Goal: Transaction & Acquisition: Obtain resource

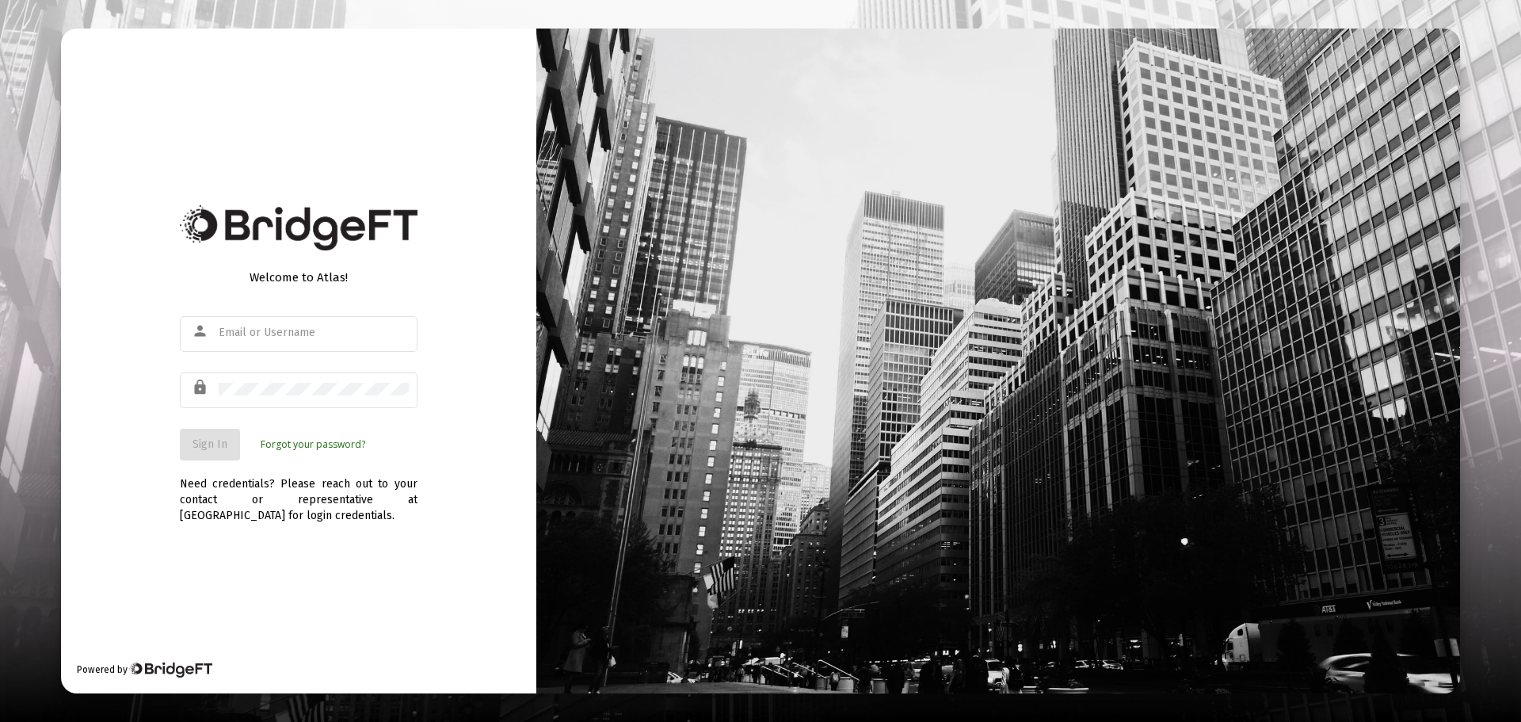
type input "[EMAIL_ADDRESS][DOMAIN_NAME]"
click at [211, 451] on button "Sign In" at bounding box center [210, 445] width 60 height 32
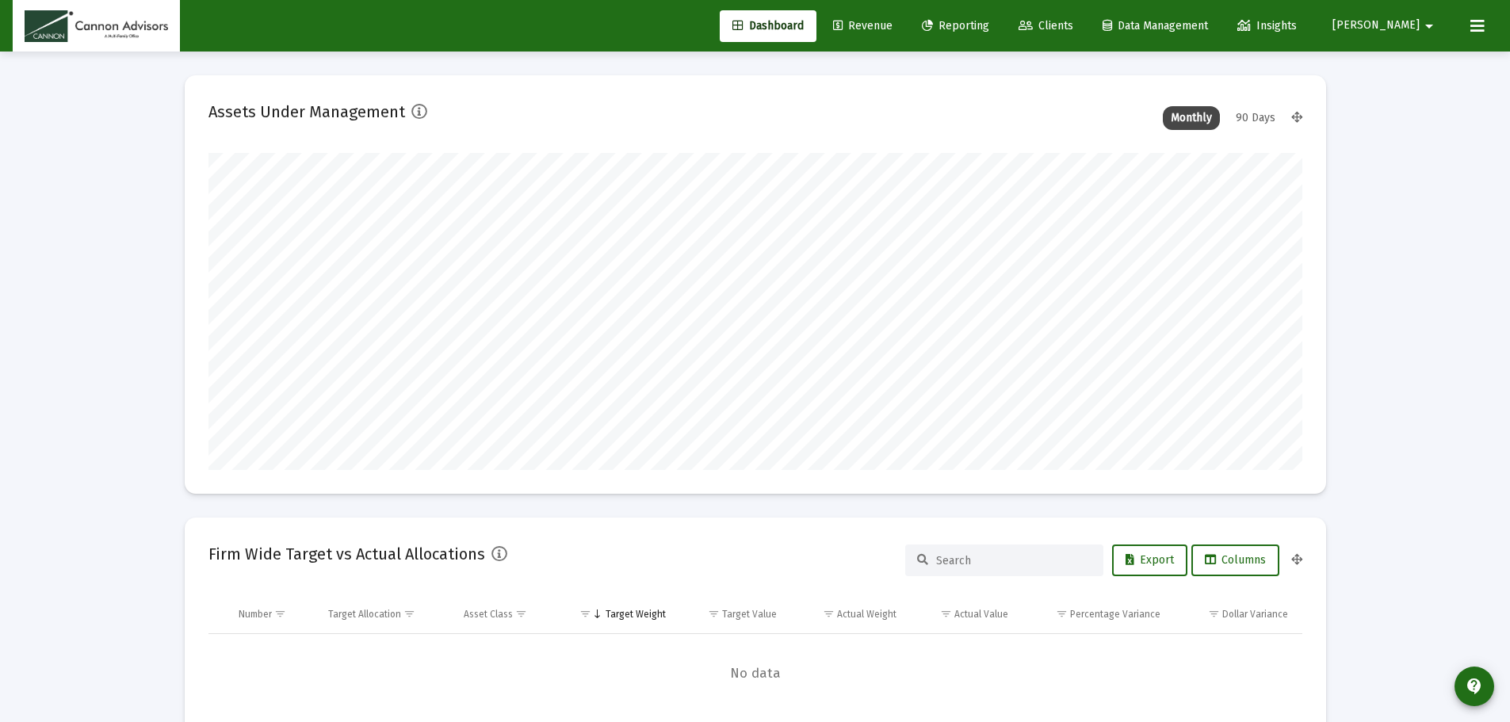
scroll to position [317, 1094]
type input "[DATE]"
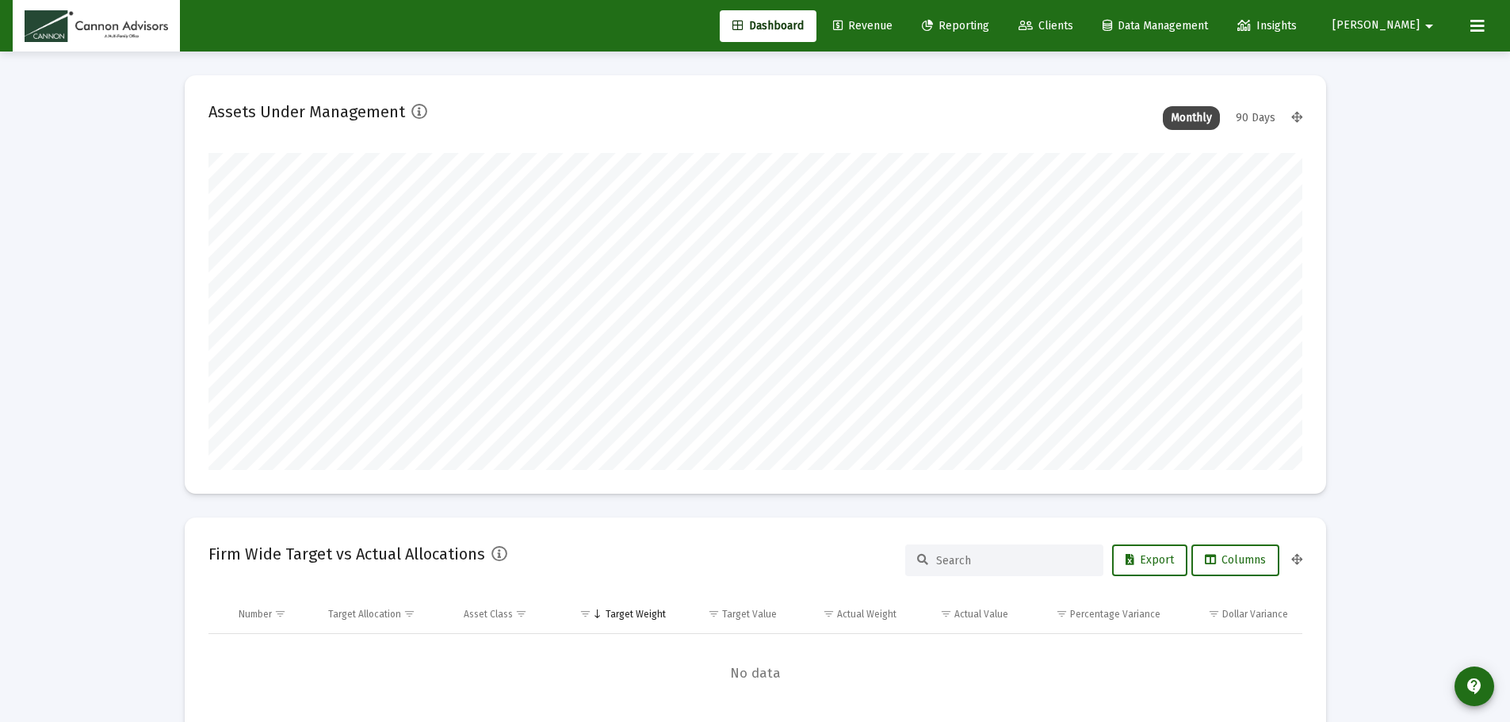
type input "[DATE]"
click at [989, 28] on span "Reporting" at bounding box center [955, 25] width 67 height 13
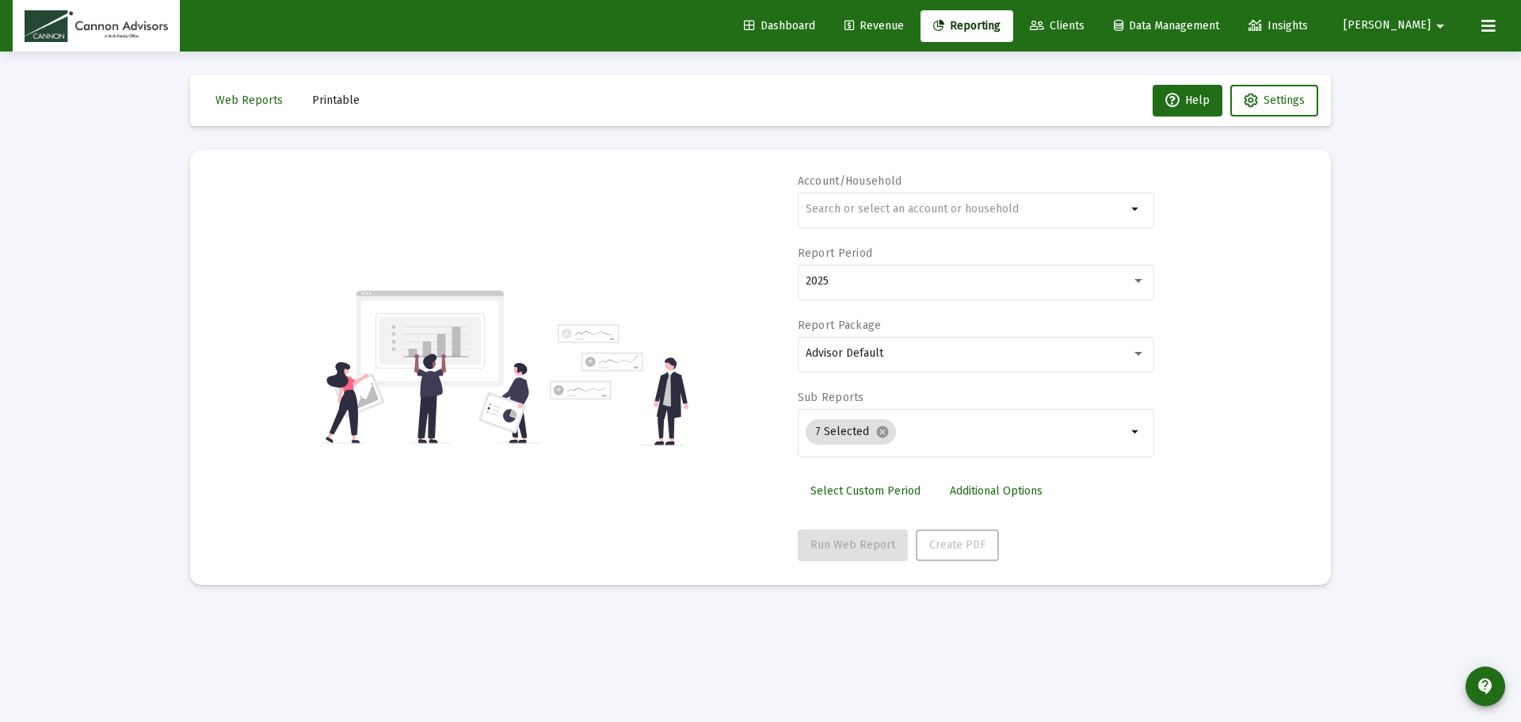
click at [337, 107] on button "Printable" at bounding box center [336, 101] width 73 height 32
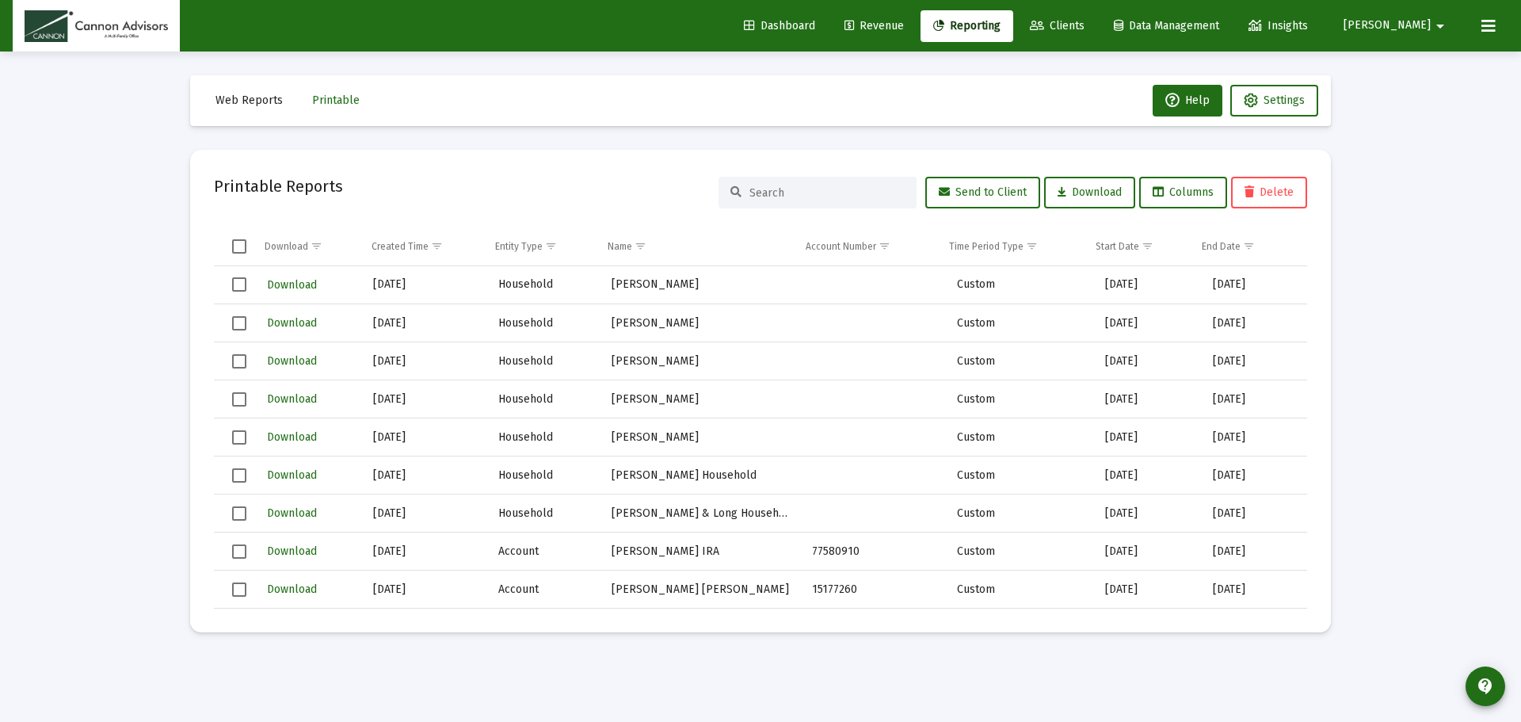
click at [240, 249] on span "Select all" at bounding box center [239, 246] width 14 height 14
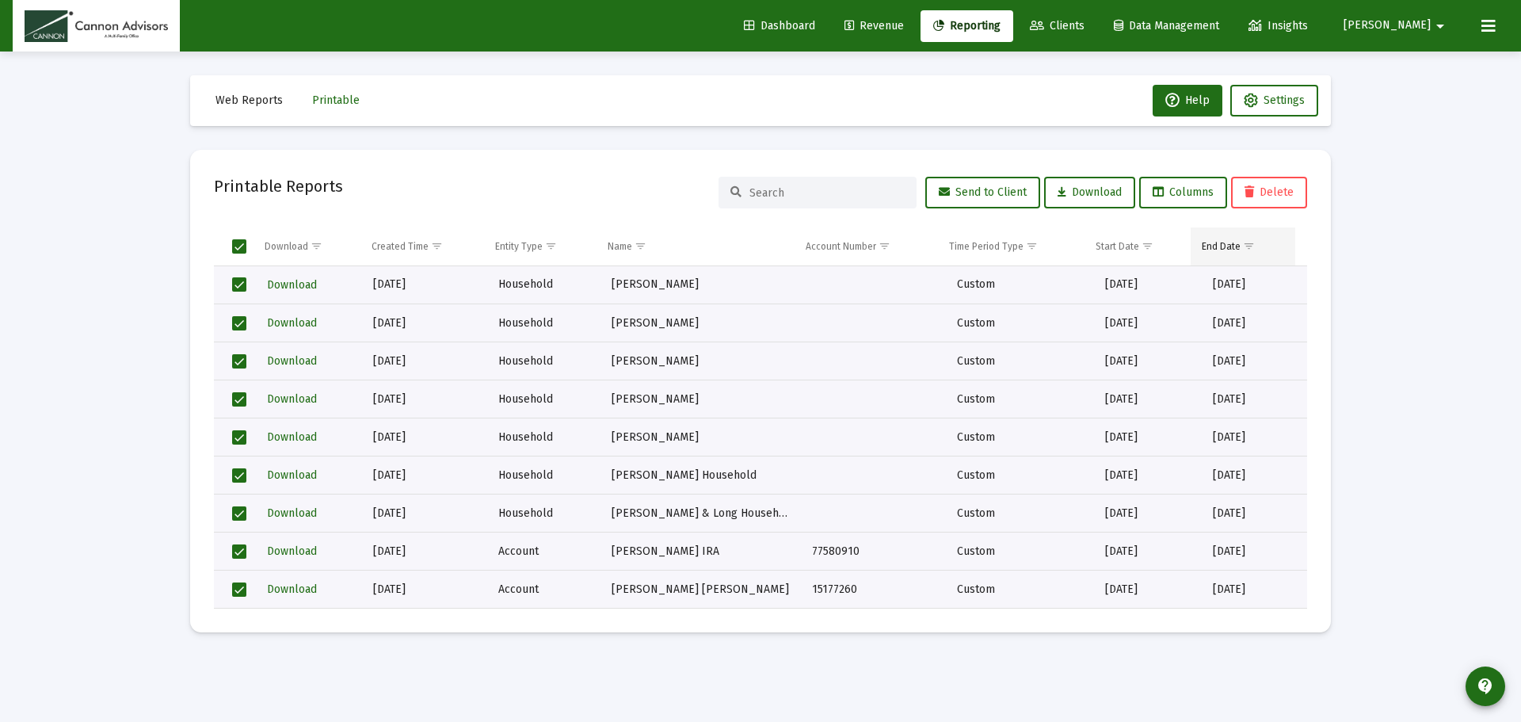
click at [1245, 249] on span "Show filter options for column 'End Date'" at bounding box center [1249, 246] width 12 height 12
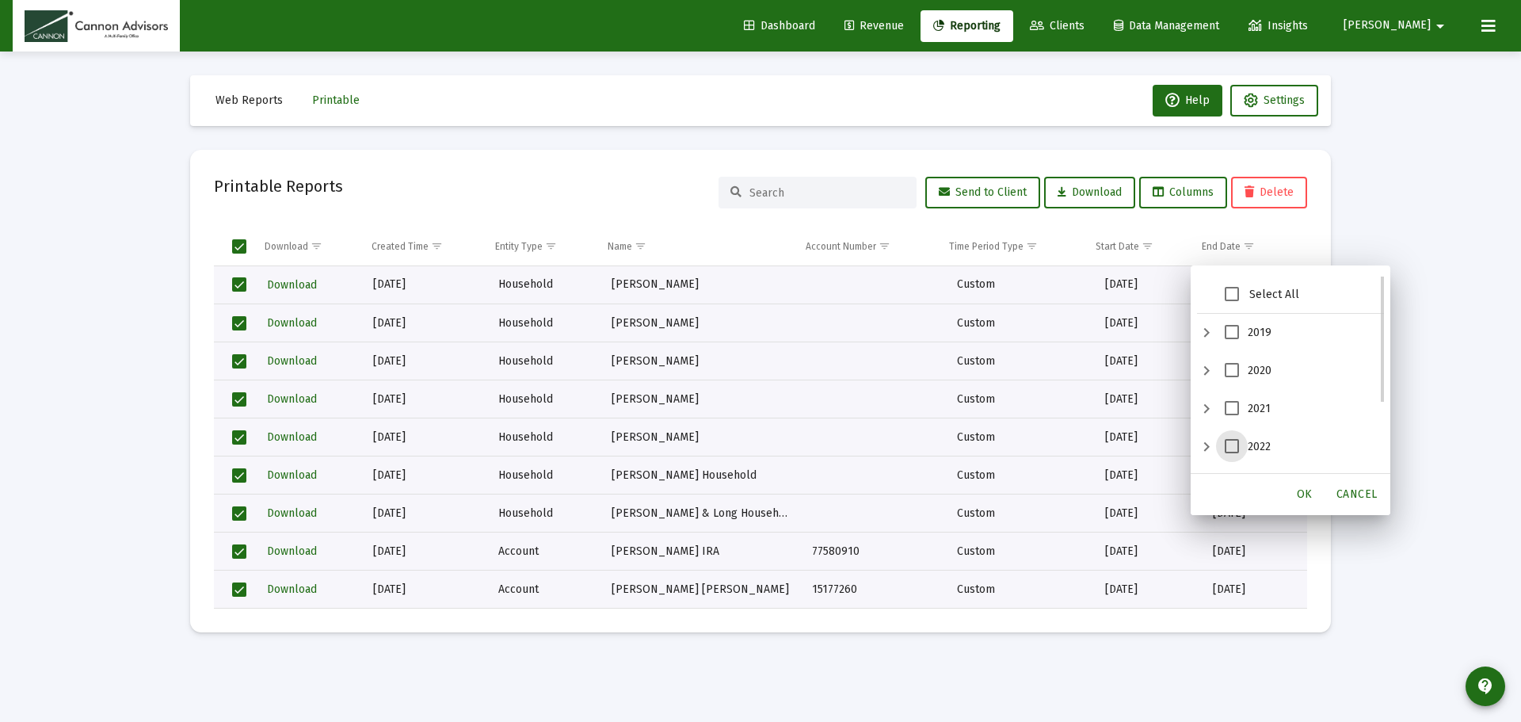
click at [1231, 444] on span "2022" at bounding box center [1232, 446] width 14 height 14
click at [1300, 491] on span "OK" at bounding box center [1305, 493] width 16 height 13
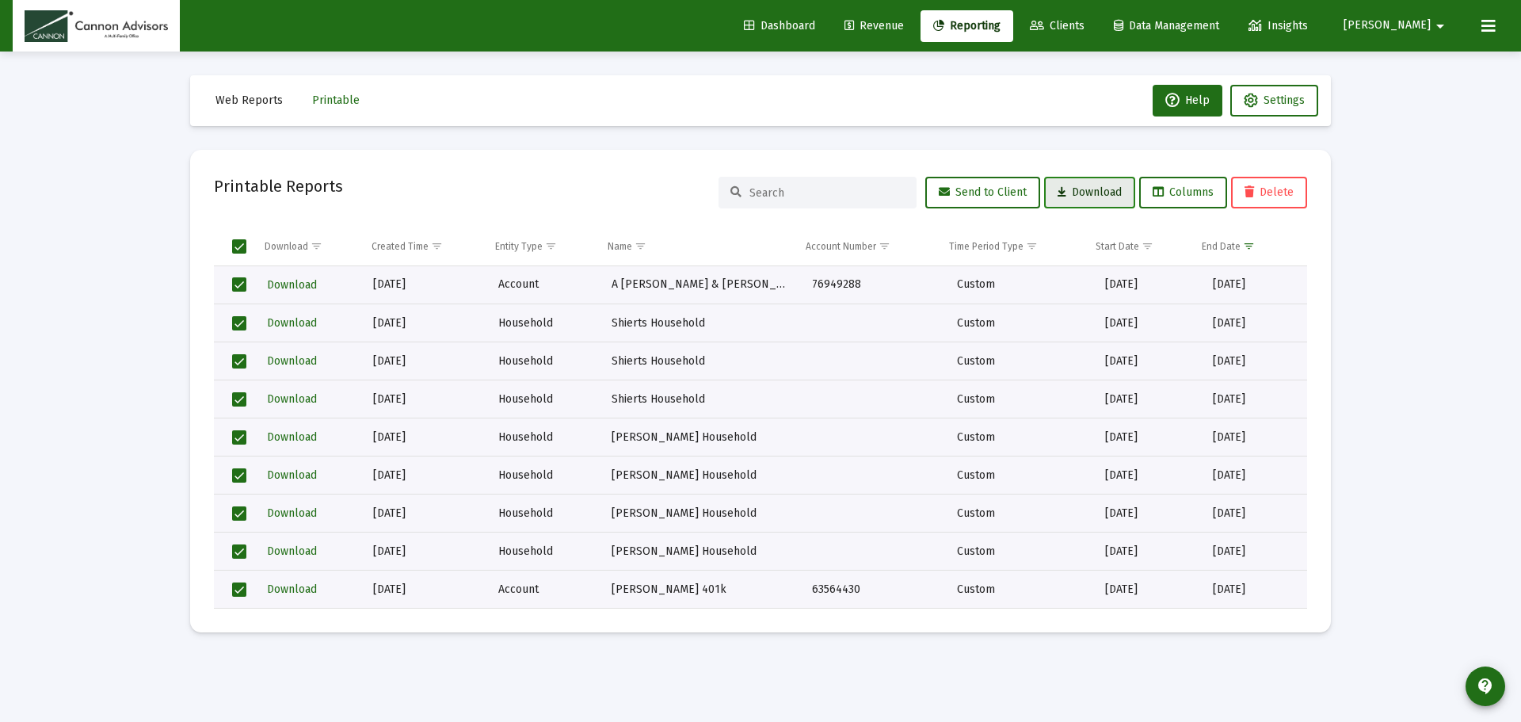
click at [1086, 193] on span "Download" at bounding box center [1090, 191] width 64 height 13
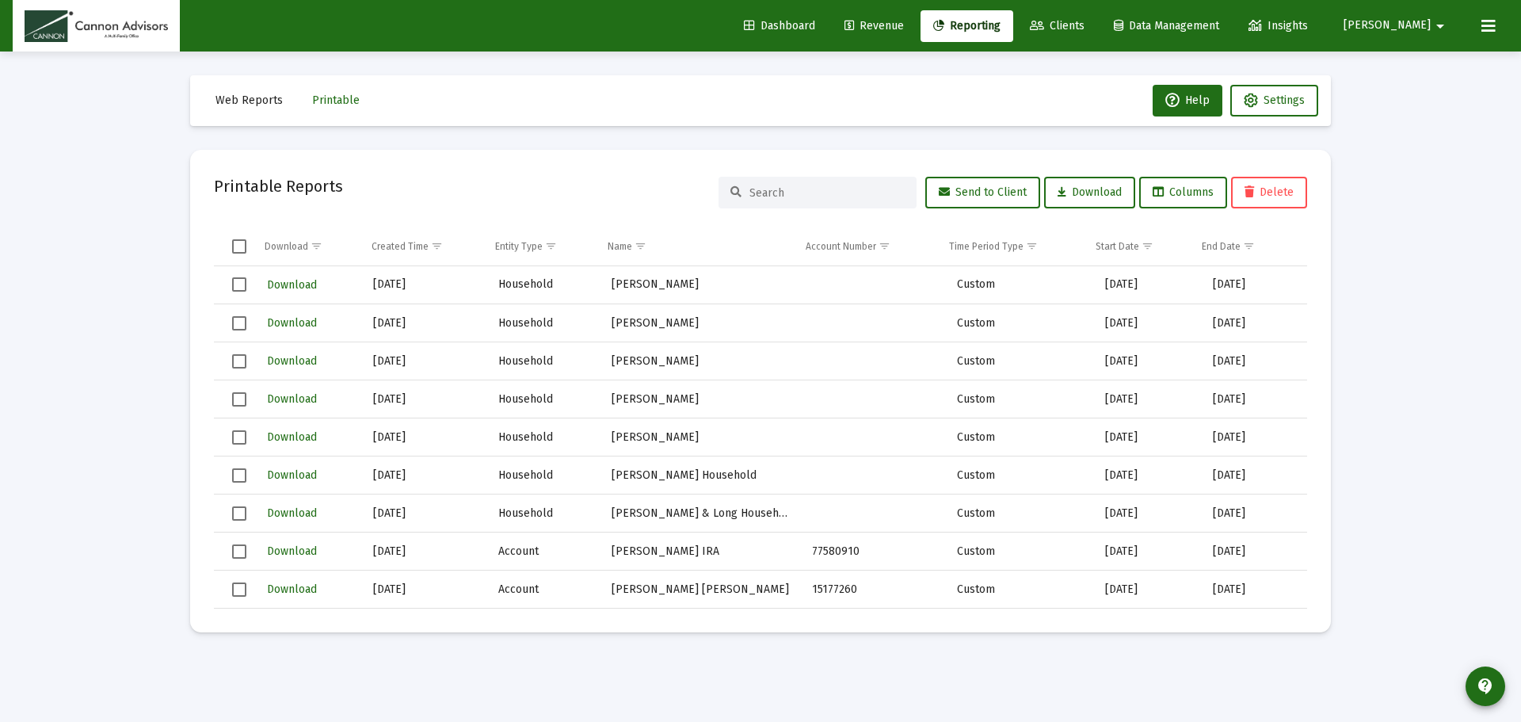
click at [1434, 30] on mat-icon "arrow_drop_down" at bounding box center [1440, 26] width 19 height 32
click at [1426, 96] on button "Logout" at bounding box center [1432, 105] width 94 height 38
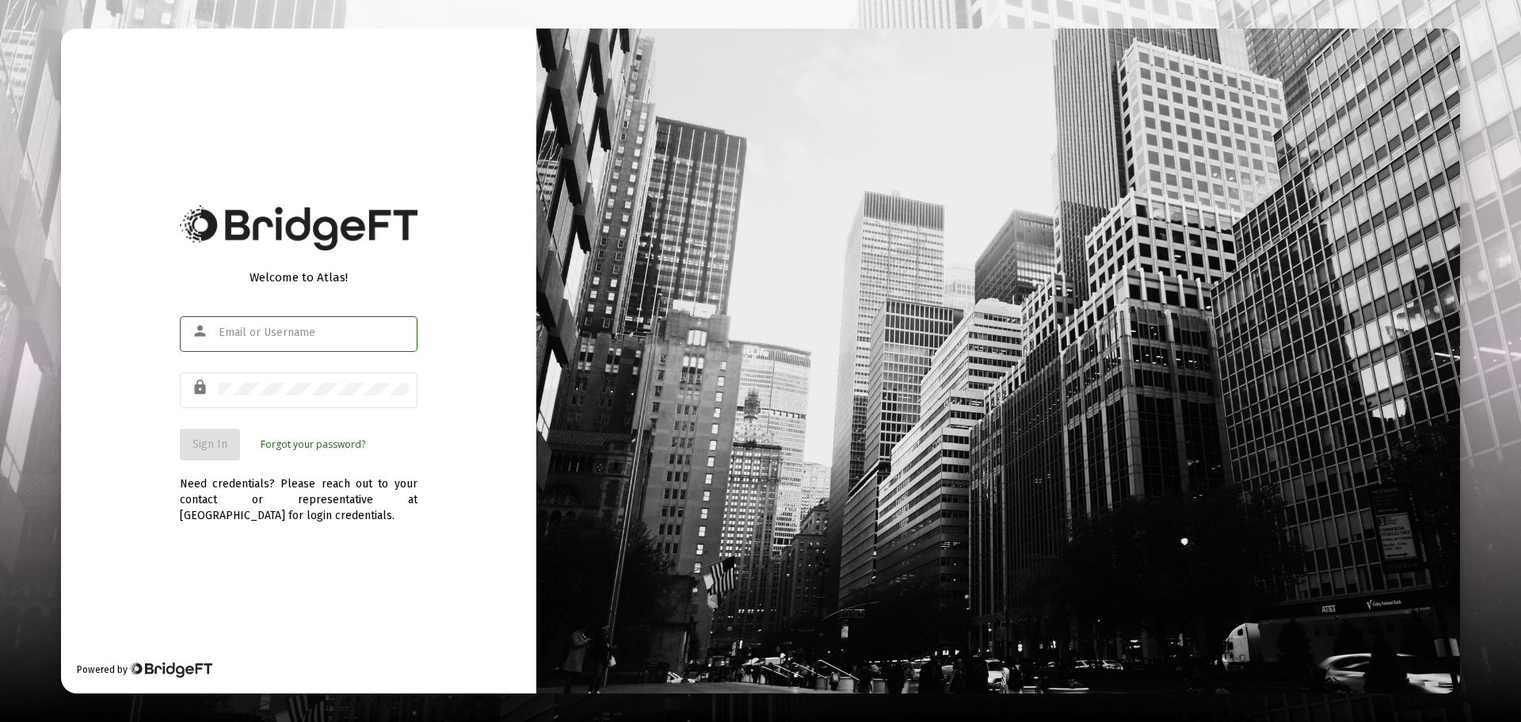
type input "[EMAIL_ADDRESS][DOMAIN_NAME]"
click at [230, 442] on button "Sign In" at bounding box center [210, 445] width 60 height 32
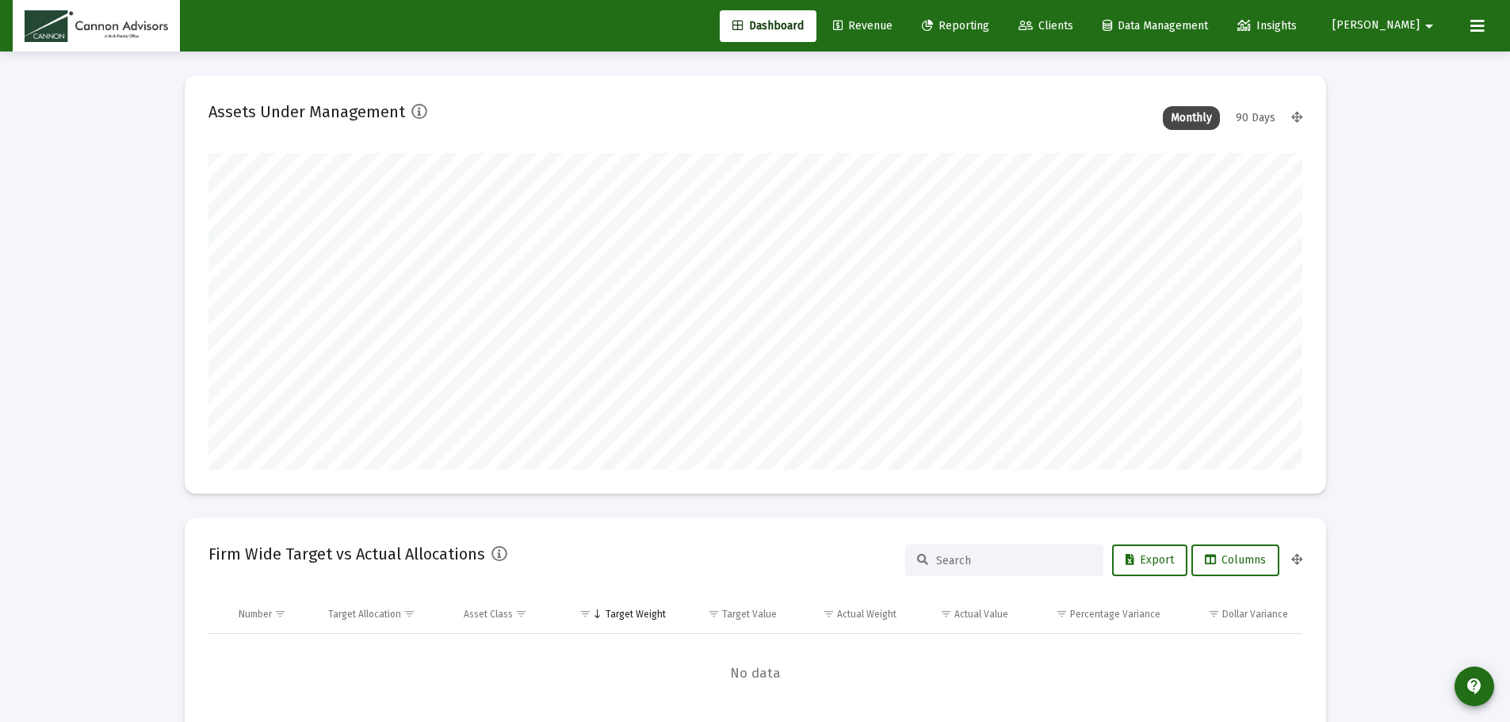
scroll to position [317, 589]
type input "[DATE]"
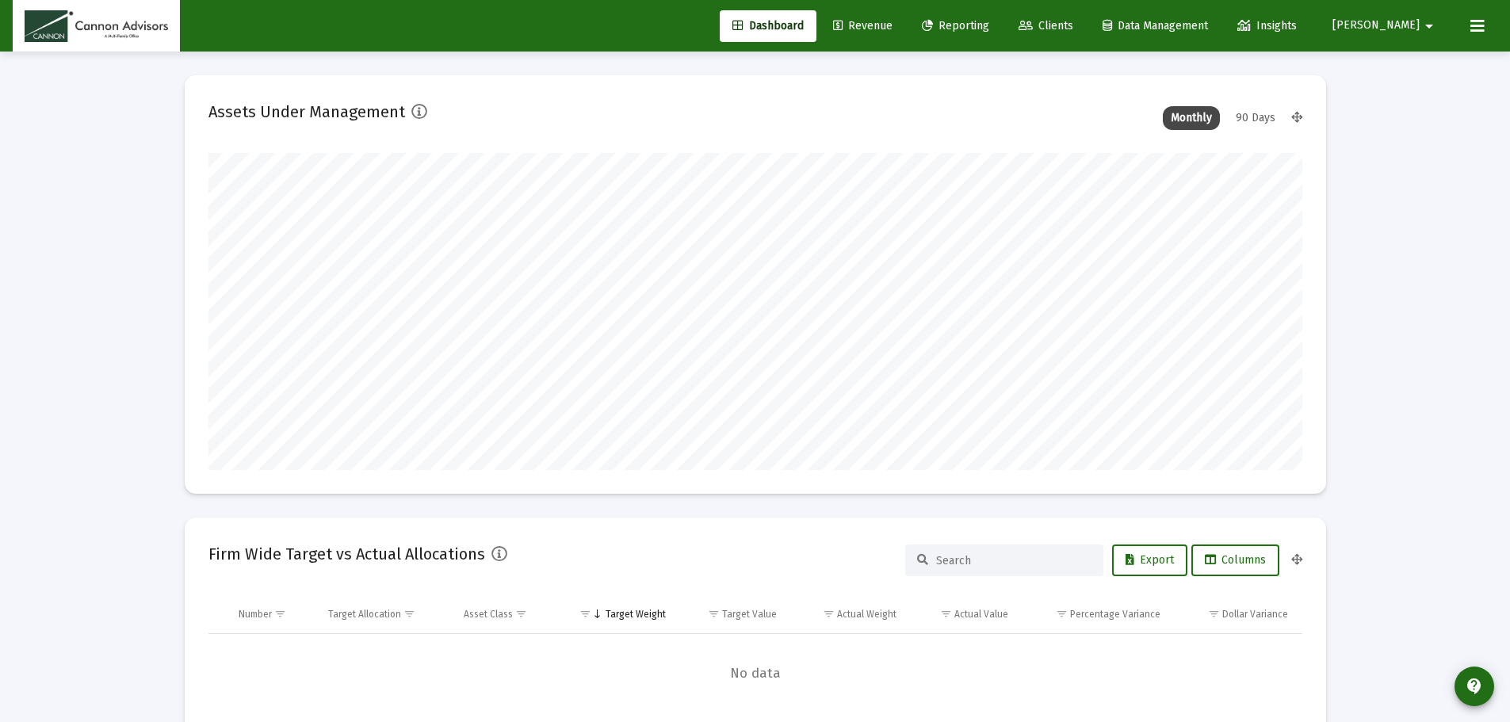
drag, startPoint x: 612, startPoint y: 2, endPoint x: 1361, endPoint y: 552, distance: 930.2
click at [989, 30] on span "Reporting" at bounding box center [955, 25] width 67 height 13
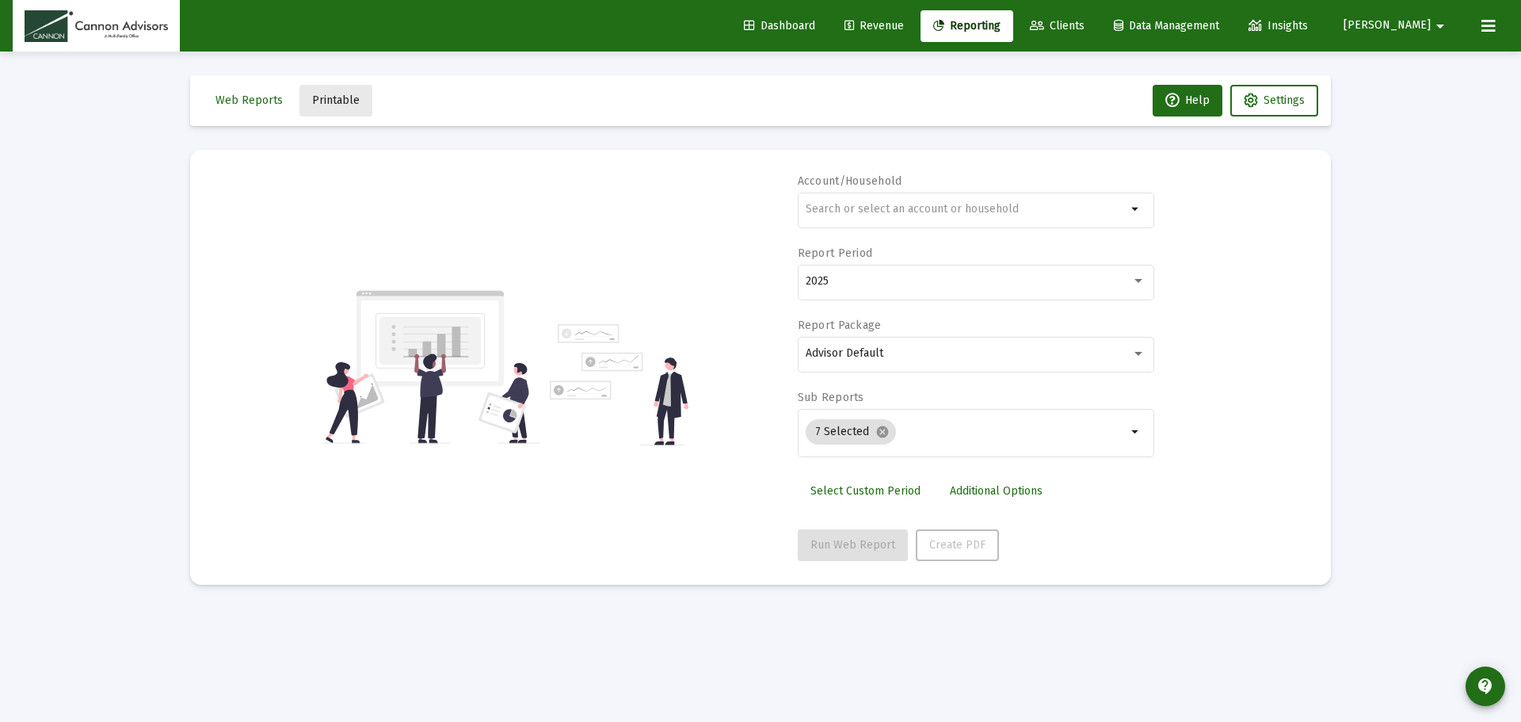
click at [344, 101] on span "Printable" at bounding box center [336, 100] width 48 height 13
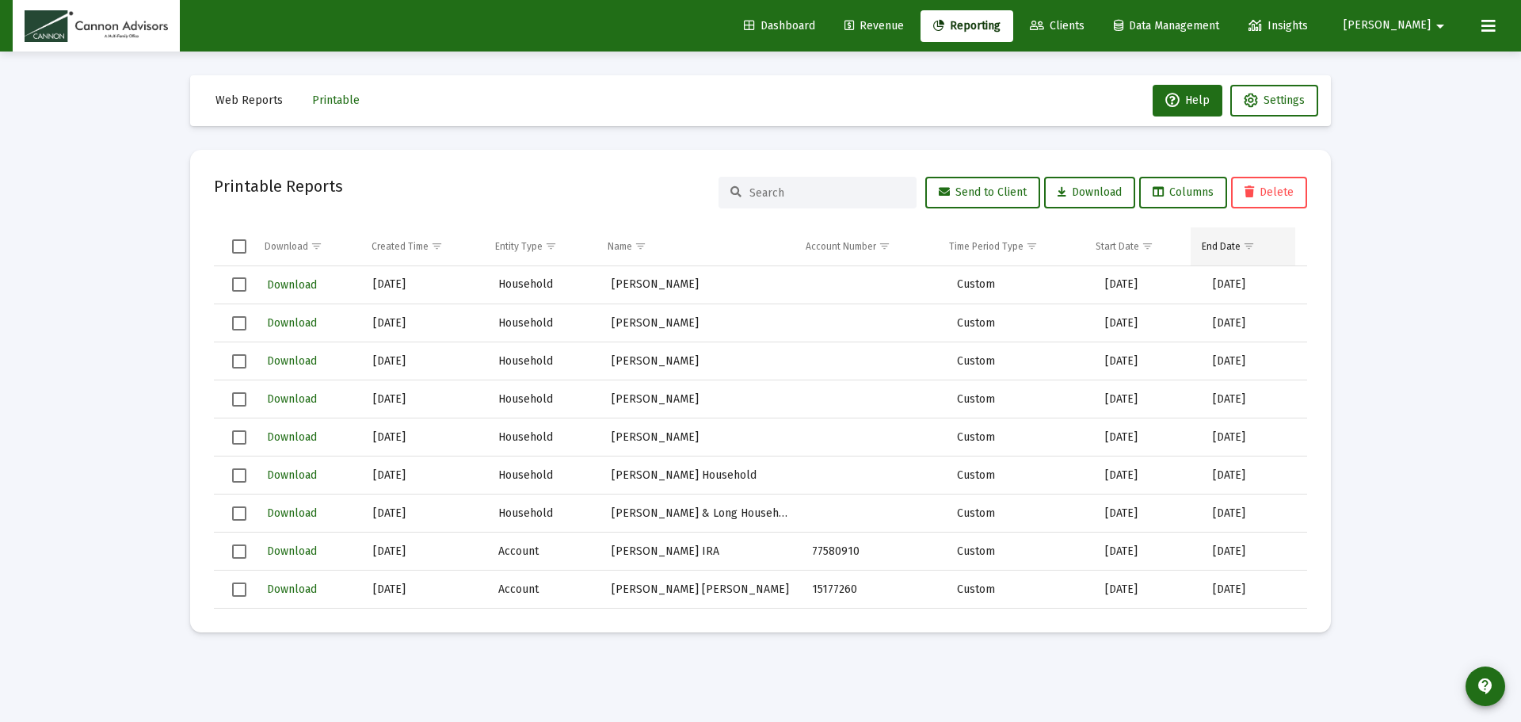
click at [1236, 246] on td "End Date" at bounding box center [1243, 246] width 105 height 38
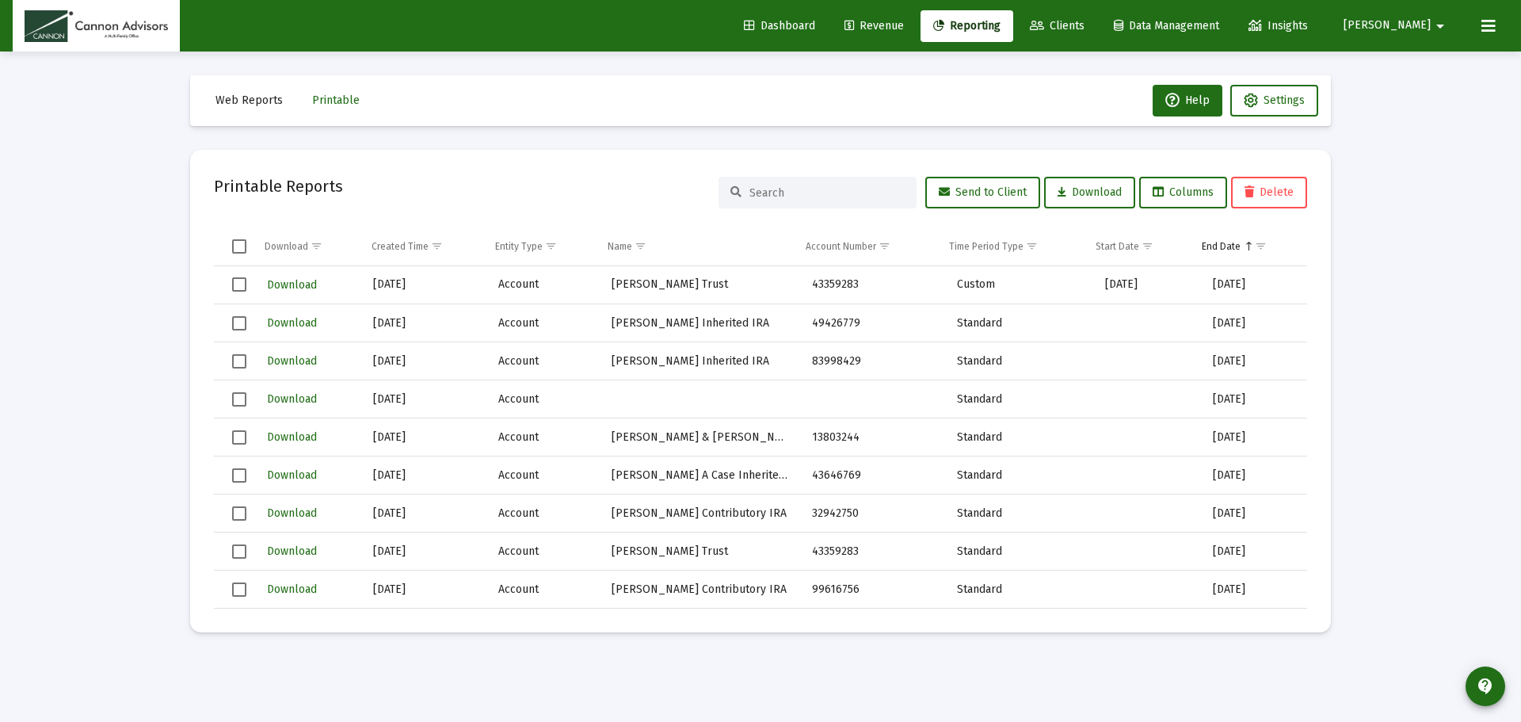
click at [1236, 246] on div "End Date" at bounding box center [1221, 246] width 39 height 13
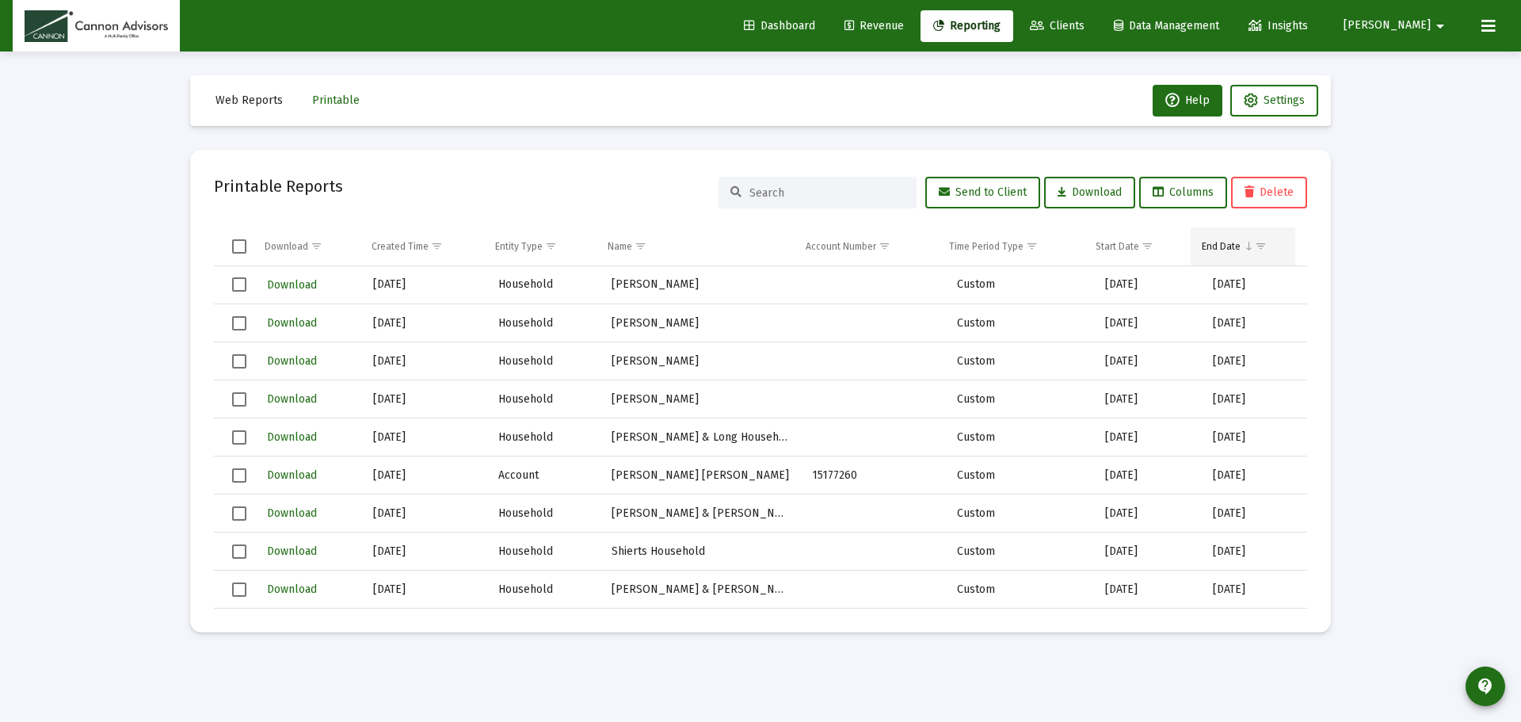
click at [1263, 246] on span "Show filter options for column 'End Date'" at bounding box center [1261, 246] width 12 height 12
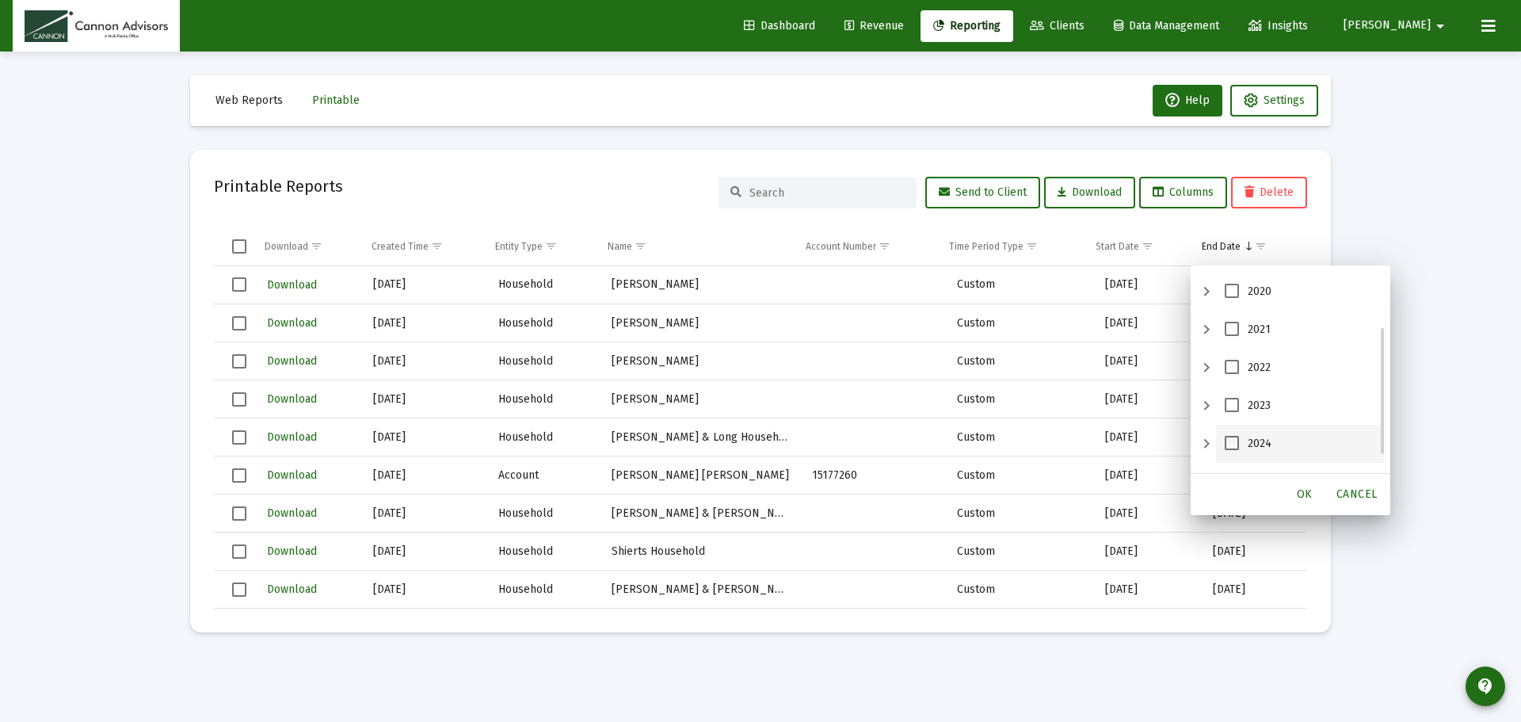
scroll to position [107, 0]
click at [1229, 451] on span "2025" at bounding box center [1232, 453] width 14 height 14
click at [1314, 494] on div "OK" at bounding box center [1305, 494] width 51 height 29
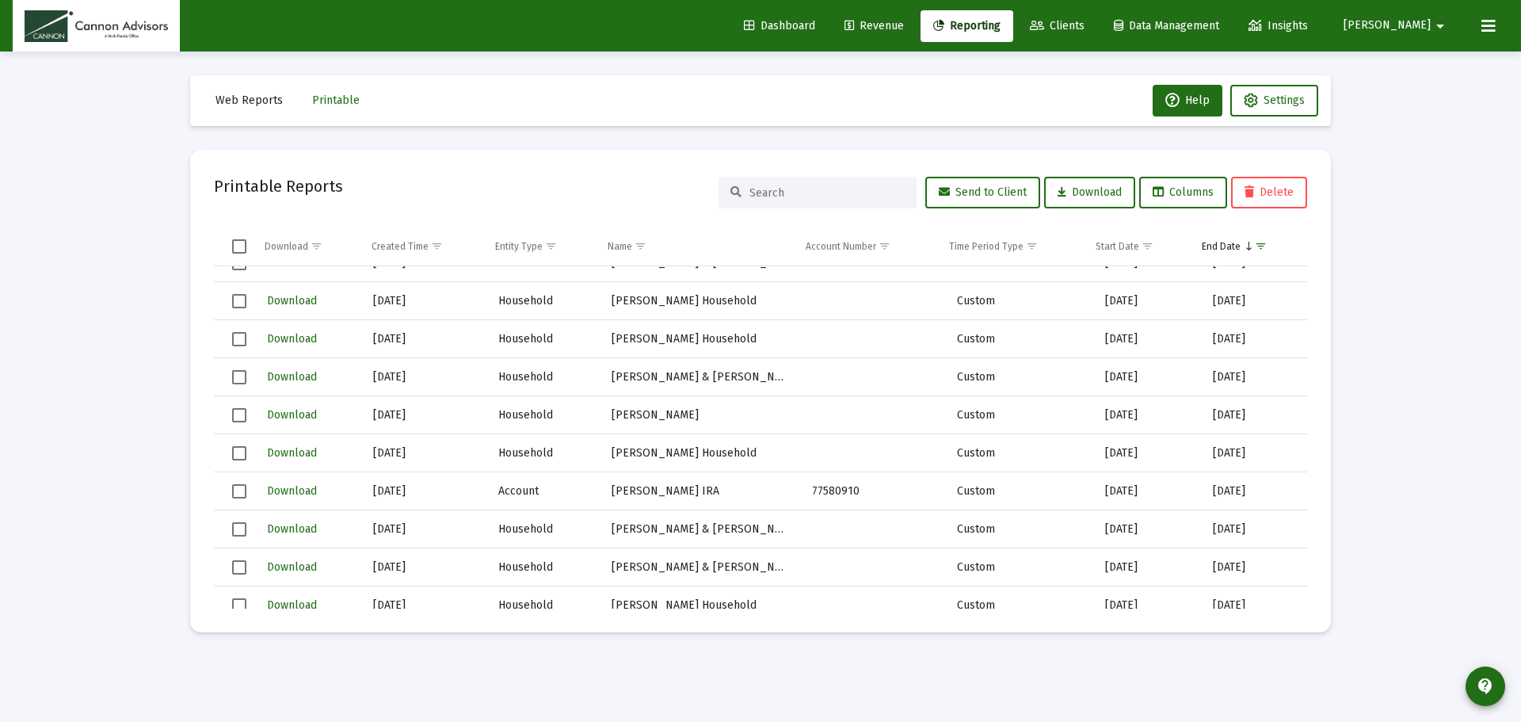
scroll to position [396, 0]
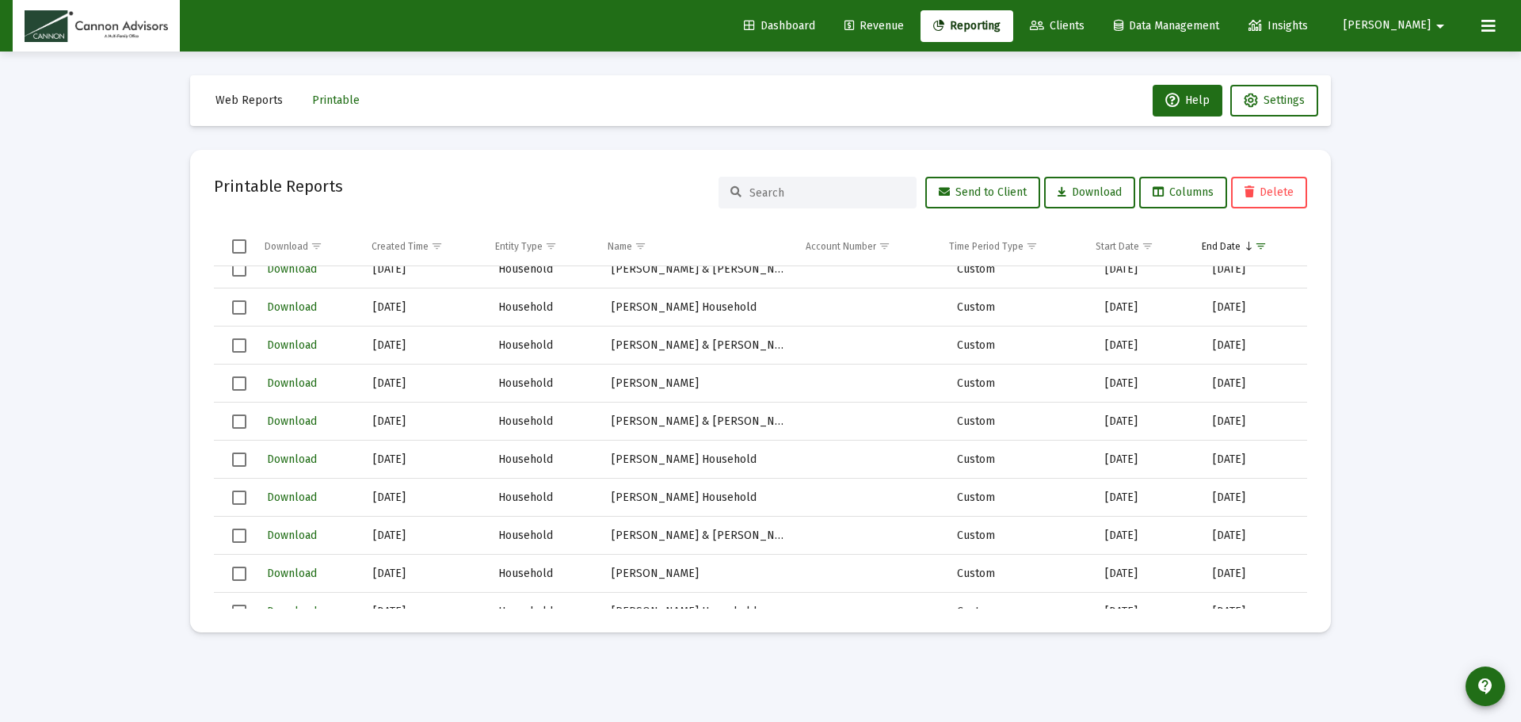
click at [234, 533] on span "Select row" at bounding box center [239, 536] width 14 height 14
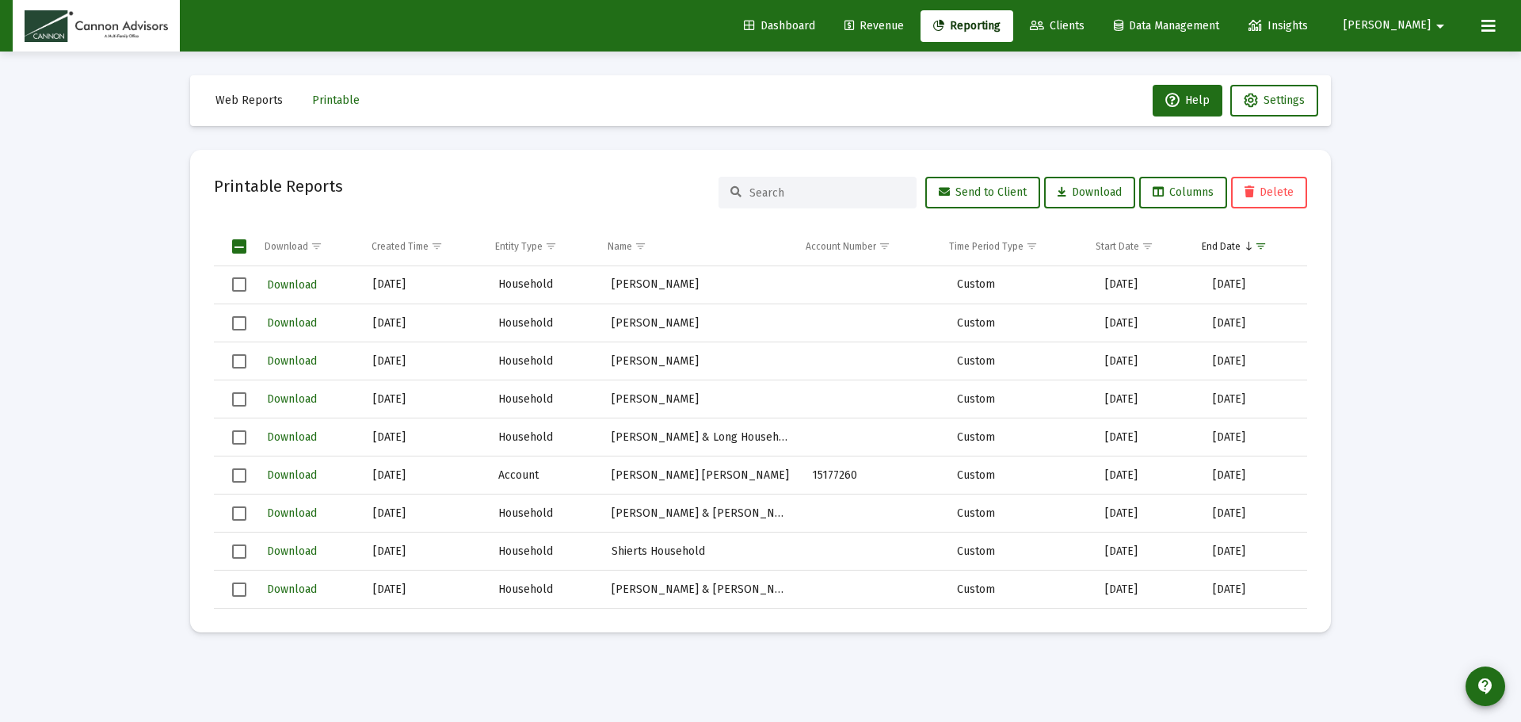
click at [243, 288] on span "Select row" at bounding box center [239, 284] width 14 height 14
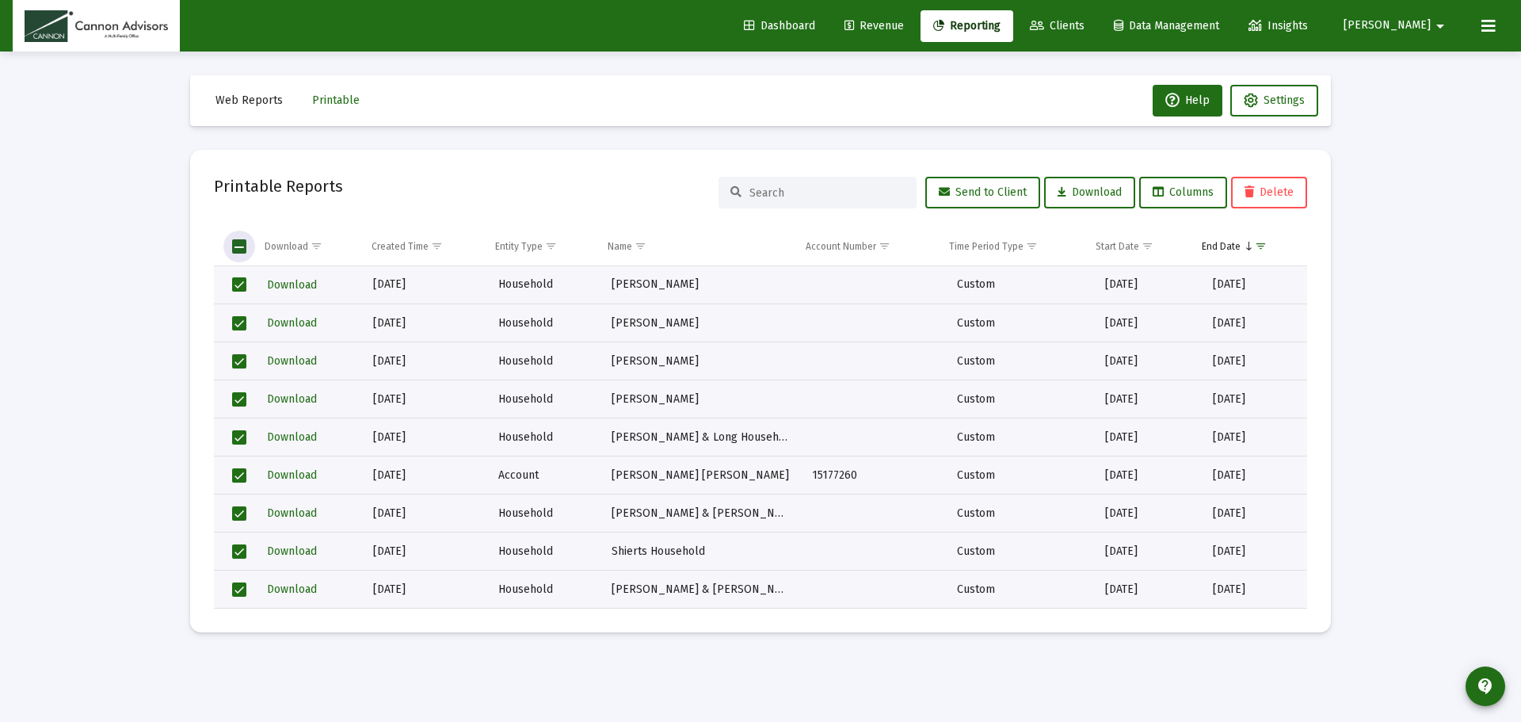
click at [242, 254] on span "Select all" at bounding box center [239, 246] width 14 height 14
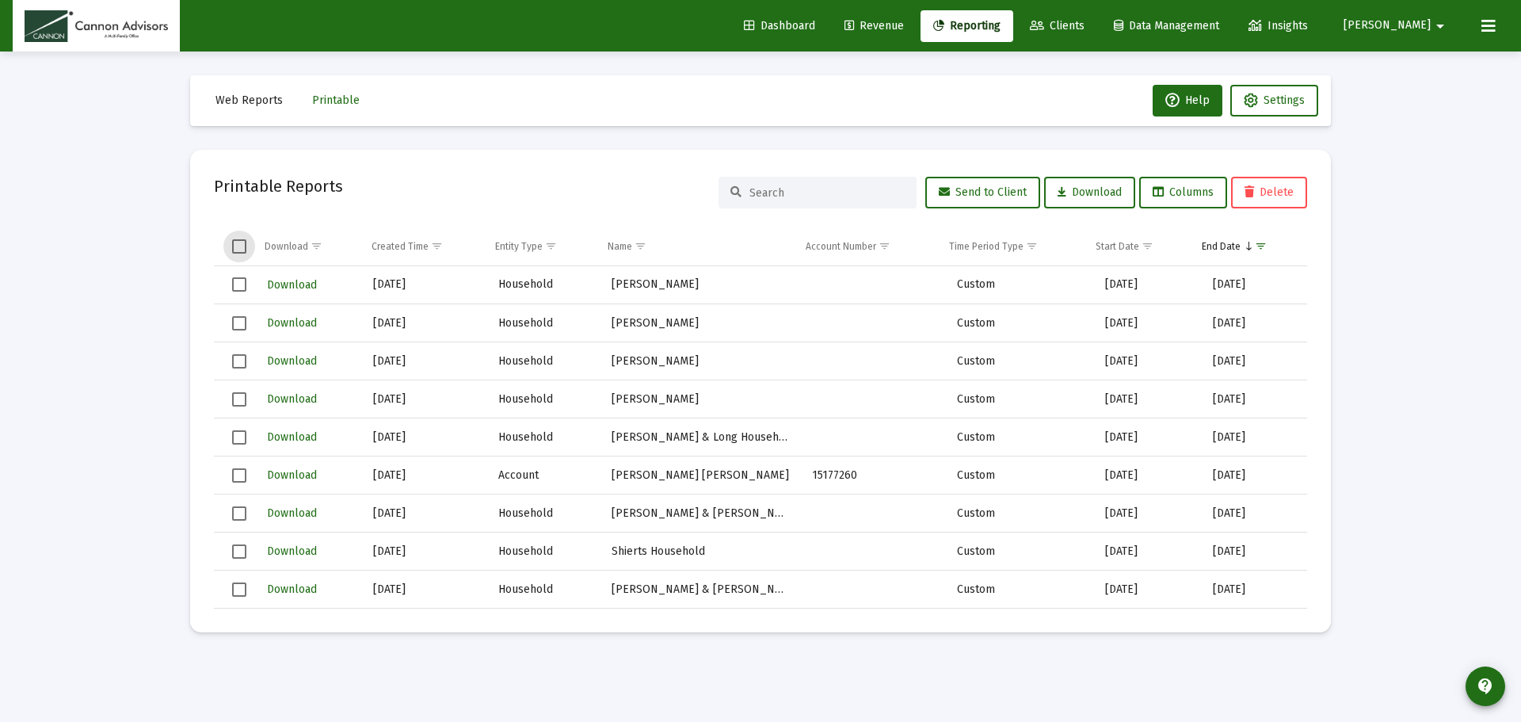
click at [244, 251] on span "Select all" at bounding box center [239, 246] width 14 height 14
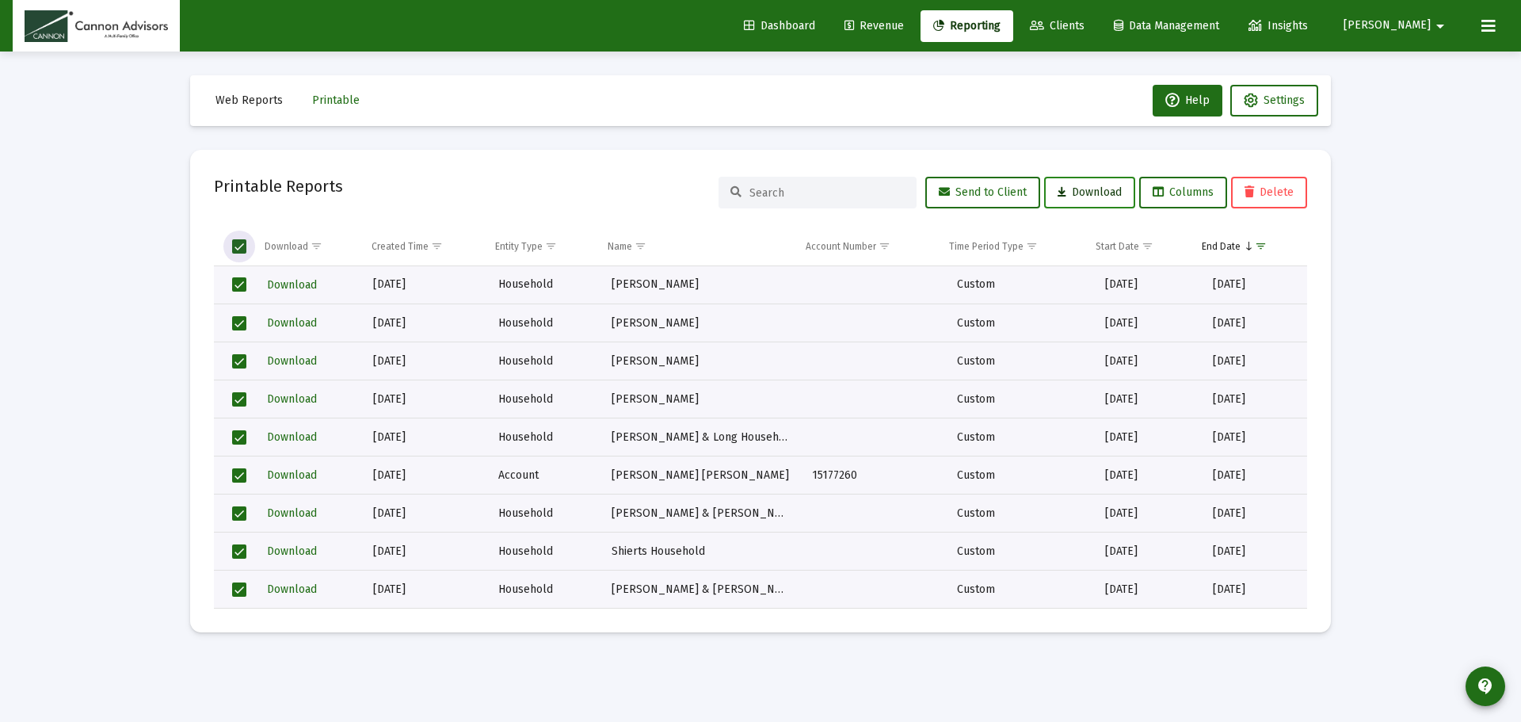
click at [1087, 191] on span "Download" at bounding box center [1090, 191] width 64 height 13
